Goal: Task Accomplishment & Management: Manage account settings

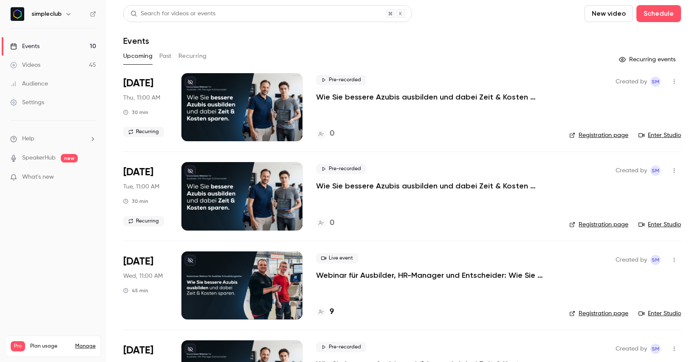
click at [374, 270] on p "Webinar für Ausbilder, HR-Manager und Entscheider: Wie Sie bessere Azubis ausbi…" at bounding box center [436, 275] width 240 height 10
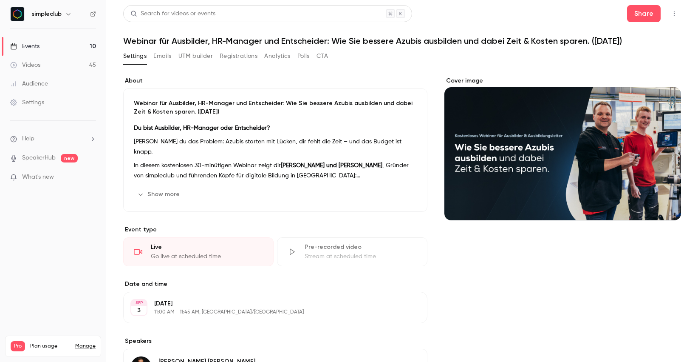
click at [231, 57] on button "Registrations" at bounding box center [239, 56] width 38 height 14
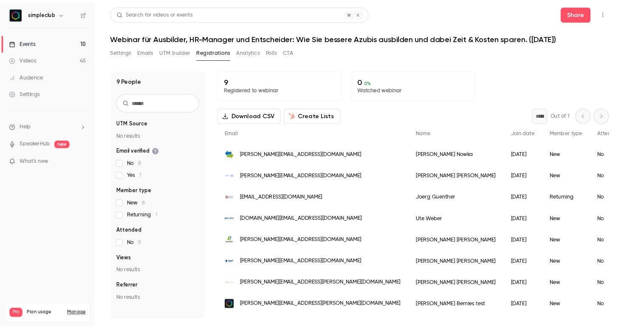
scroll to position [19, 0]
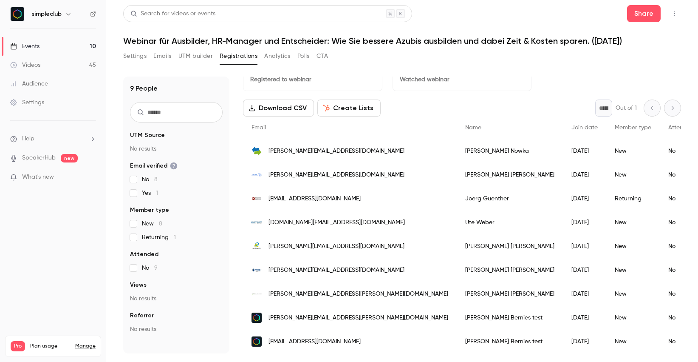
click at [290, 222] on span "[DOMAIN_NAME][EMAIL_ADDRESS][DOMAIN_NAME]" at bounding box center [337, 222] width 136 height 9
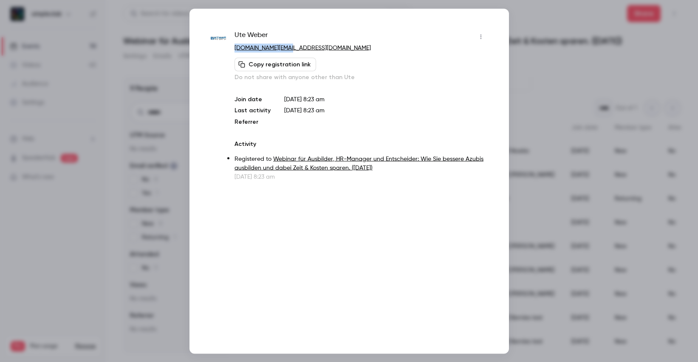
drag, startPoint x: 296, startPoint y: 48, endPoint x: 231, endPoint y: 50, distance: 64.6
click at [231, 50] on div "Ute Weber ute.weber@steep.de Copy registration link Do not share with anyone ot…" at bounding box center [349, 105] width 277 height 151
copy link "ute.weber@steep.de"
click at [529, 55] on div at bounding box center [349, 181] width 698 height 362
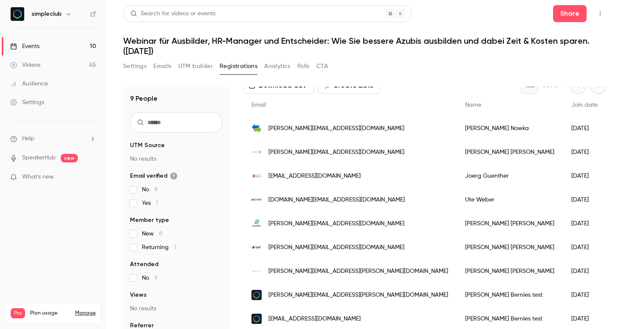
scroll to position [0, 0]
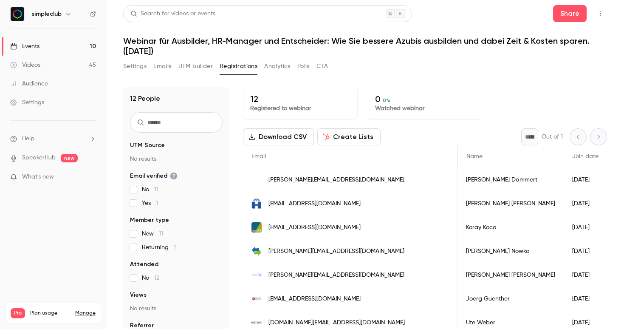
scroll to position [0, 0]
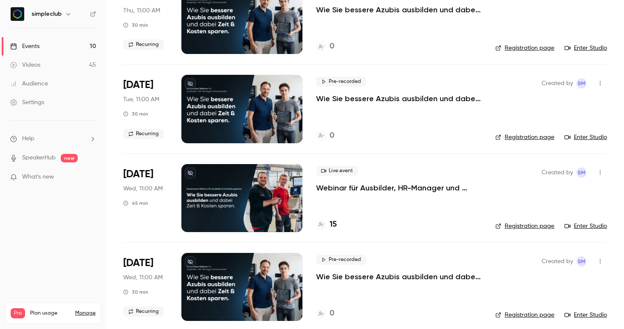
scroll to position [89, 0]
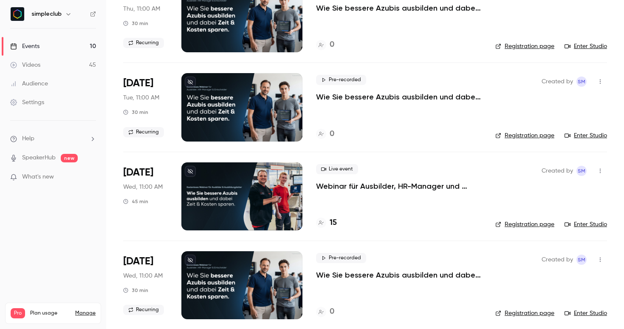
click at [356, 184] on p "Webinar für Ausbilder, HR-Manager und Entscheider: Wie Sie bessere Azubis ausbi…" at bounding box center [399, 186] width 166 height 10
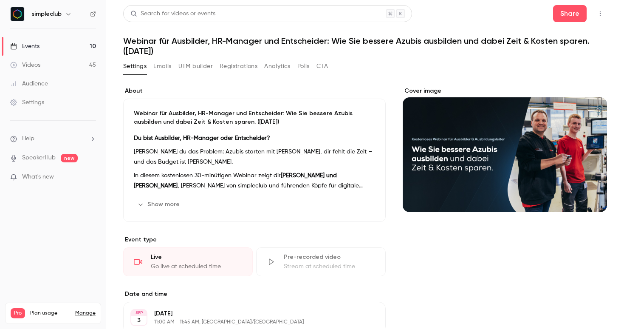
click at [233, 67] on button "Registrations" at bounding box center [239, 67] width 38 height 14
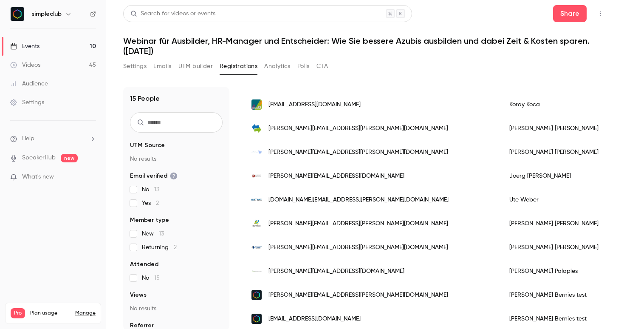
scroll to position [194, 0]
click at [361, 320] on span "gilles.bernies+live-webinar-03.09-test1@simpleclub.com" at bounding box center [315, 319] width 92 height 9
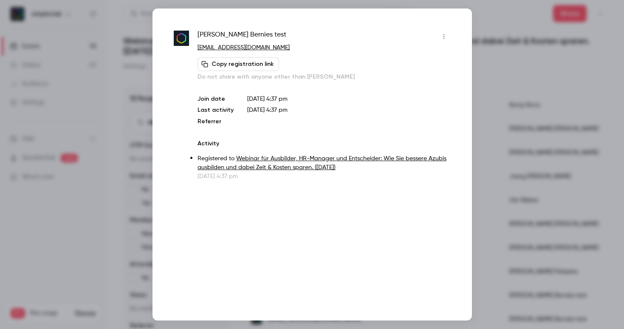
click at [445, 29] on div "Gilles Bernies test gilles.bernies+live-webinar-03.09-test1@simpleclub.com Copy…" at bounding box center [313, 165] width 320 height 312
click at [445, 34] on icon "button" at bounding box center [444, 37] width 7 height 6
click at [412, 82] on div "Remove registration" at bounding box center [411, 80] width 65 height 9
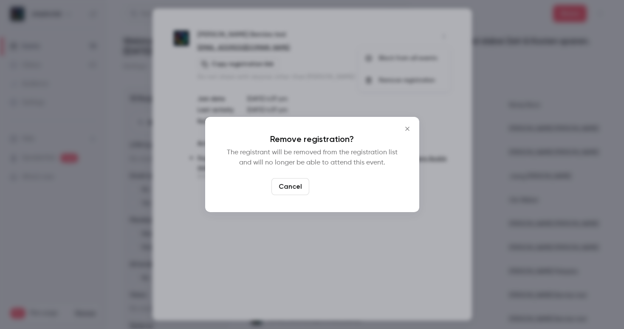
click at [341, 180] on button "Confirm" at bounding box center [333, 186] width 40 height 17
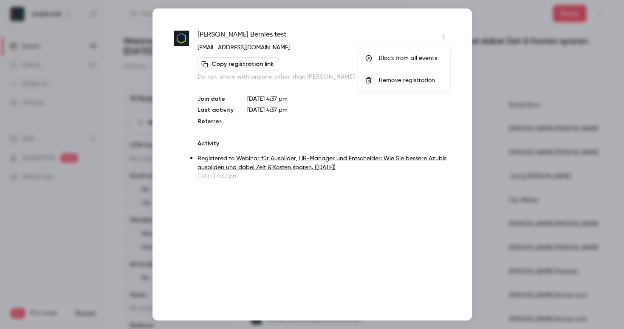
scroll to position [170, 0]
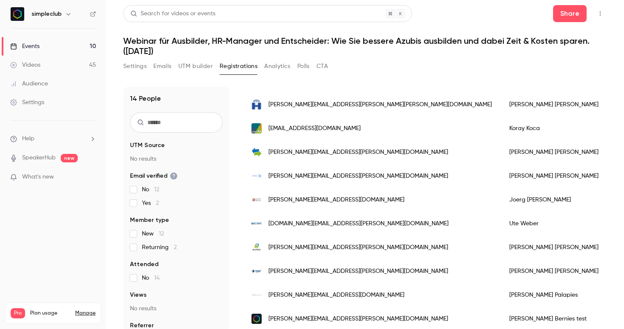
click at [65, 48] on link "Events 10" at bounding box center [53, 46] width 106 height 19
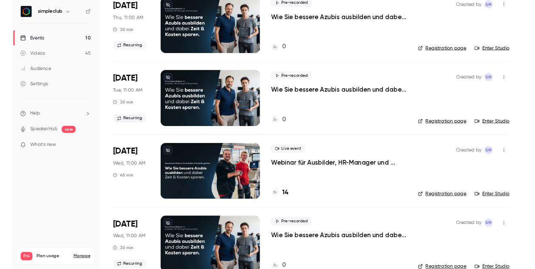
scroll to position [77, 0]
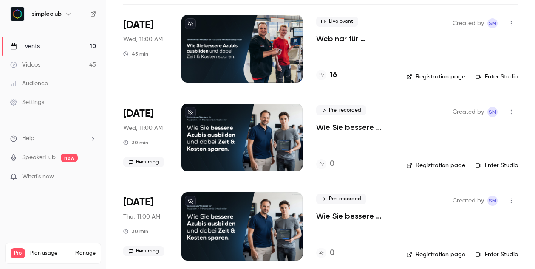
scroll to position [235, 0]
